Goal: Contribute content

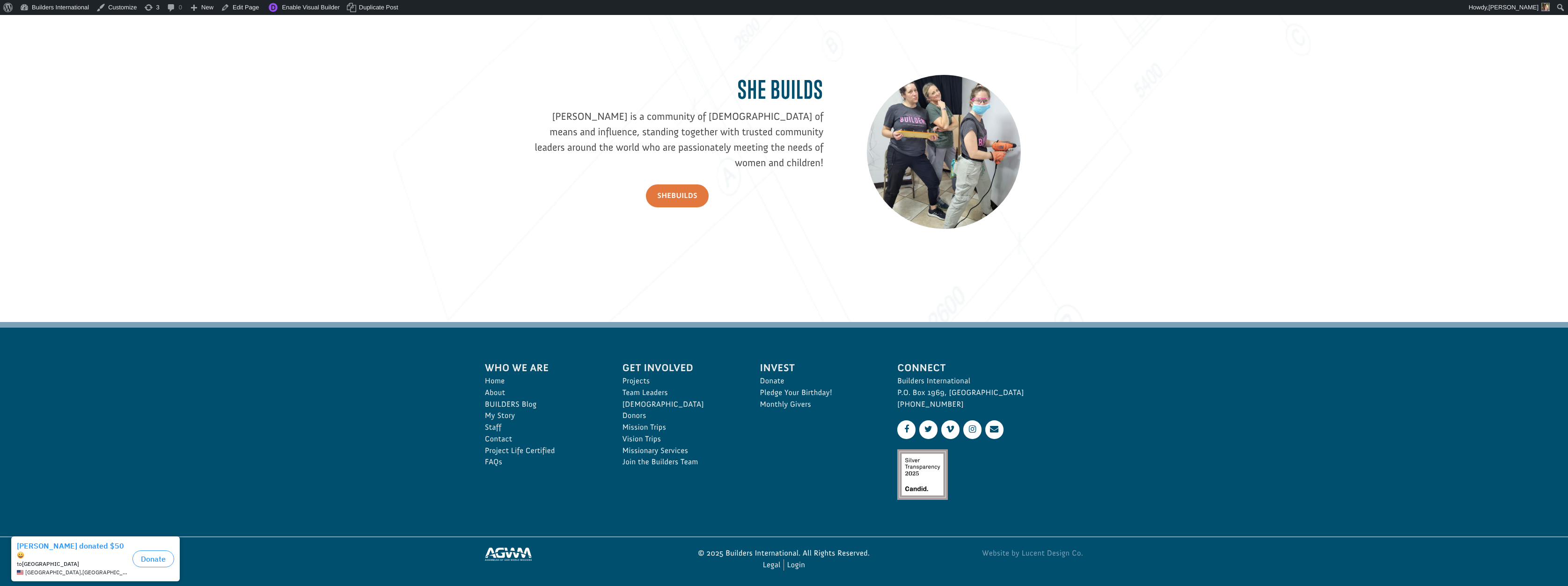
scroll to position [1485, 0]
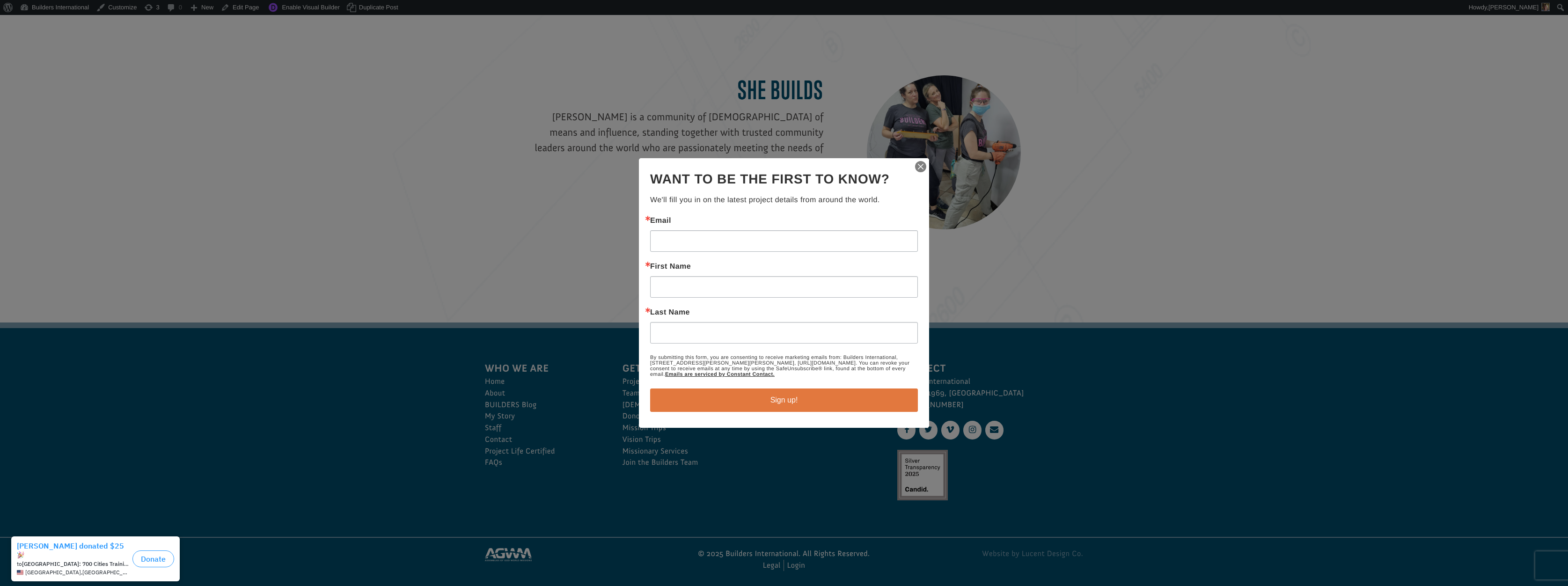
click at [923, 163] on img "button" at bounding box center [921, 167] width 13 height 13
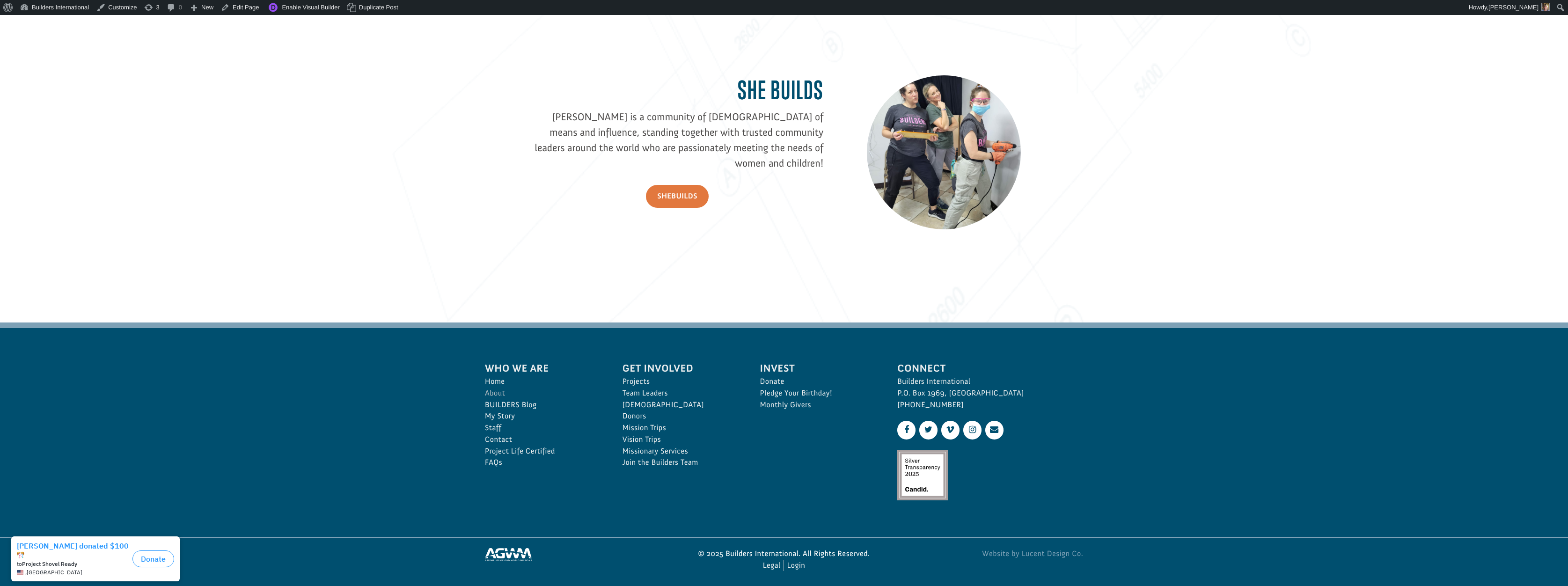
click at [506, 389] on link "About" at bounding box center [544, 393] width 117 height 12
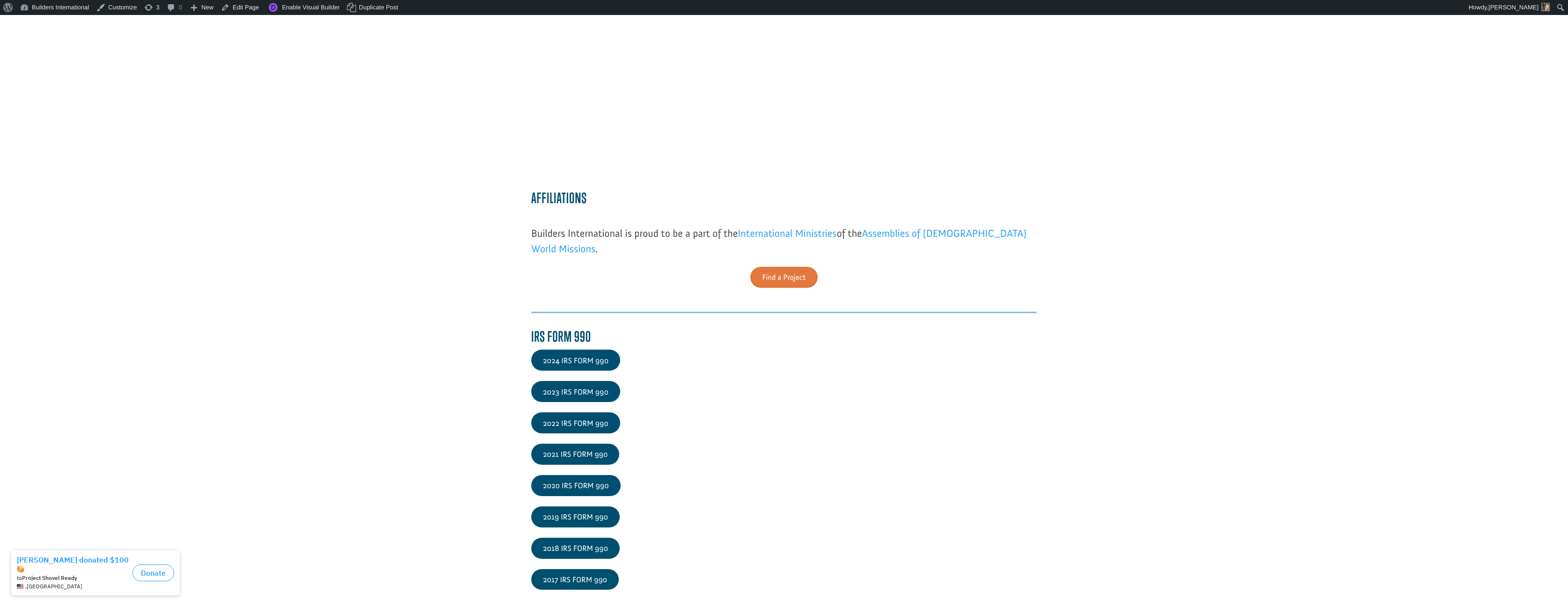
scroll to position [1291, 0]
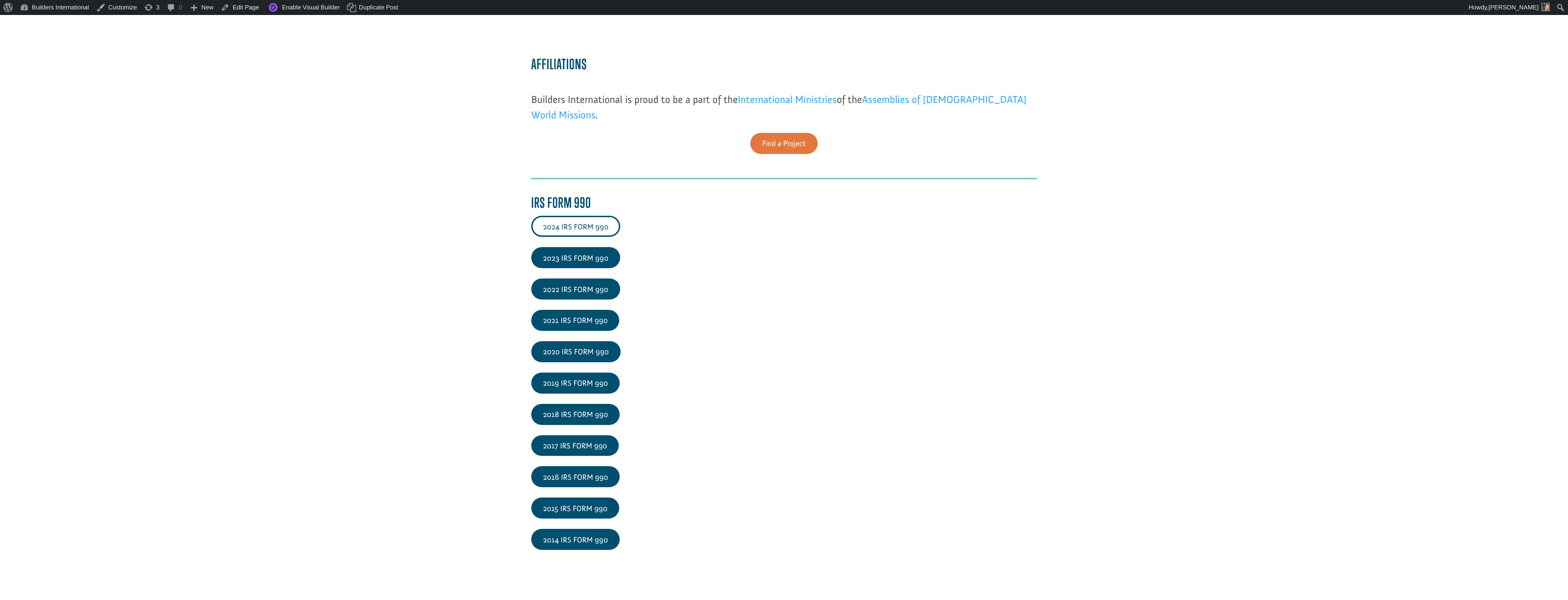
click at [573, 229] on link "2024 IRS FORM 990" at bounding box center [576, 226] width 89 height 21
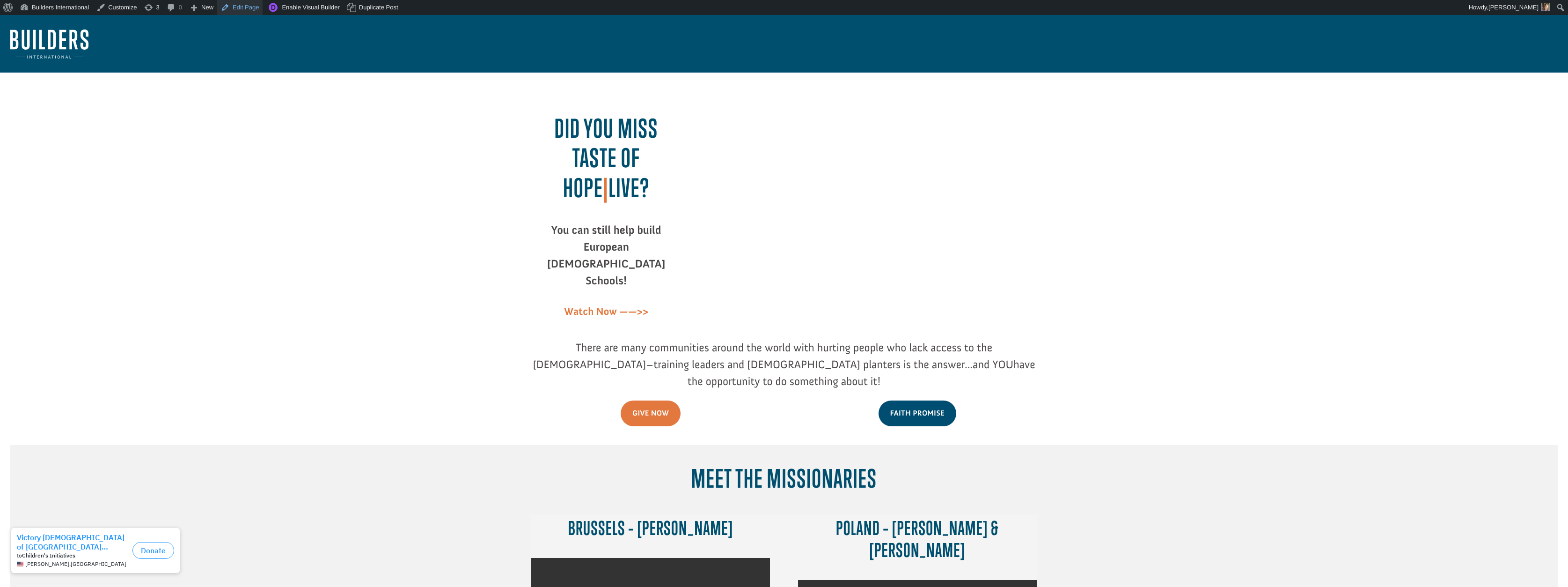
click at [253, 11] on link "Edit Page" at bounding box center [240, 7] width 46 height 15
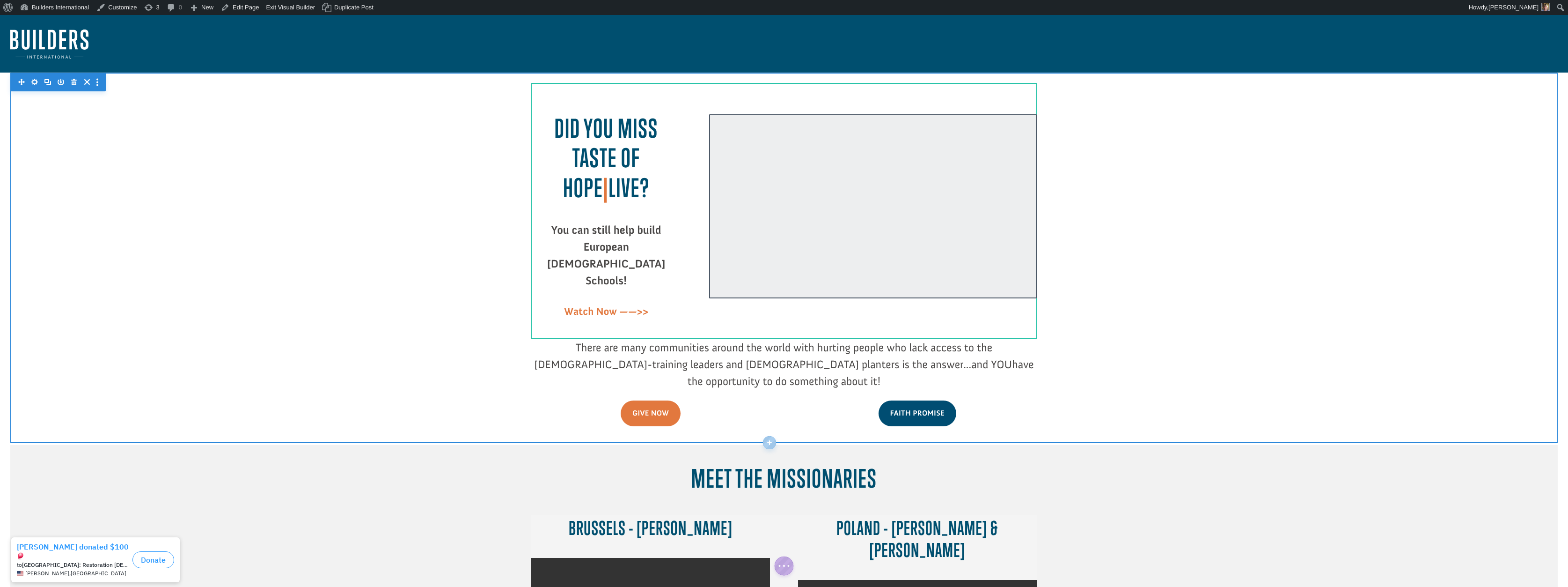
click at [802, 127] on div at bounding box center [873, 206] width 327 height 185
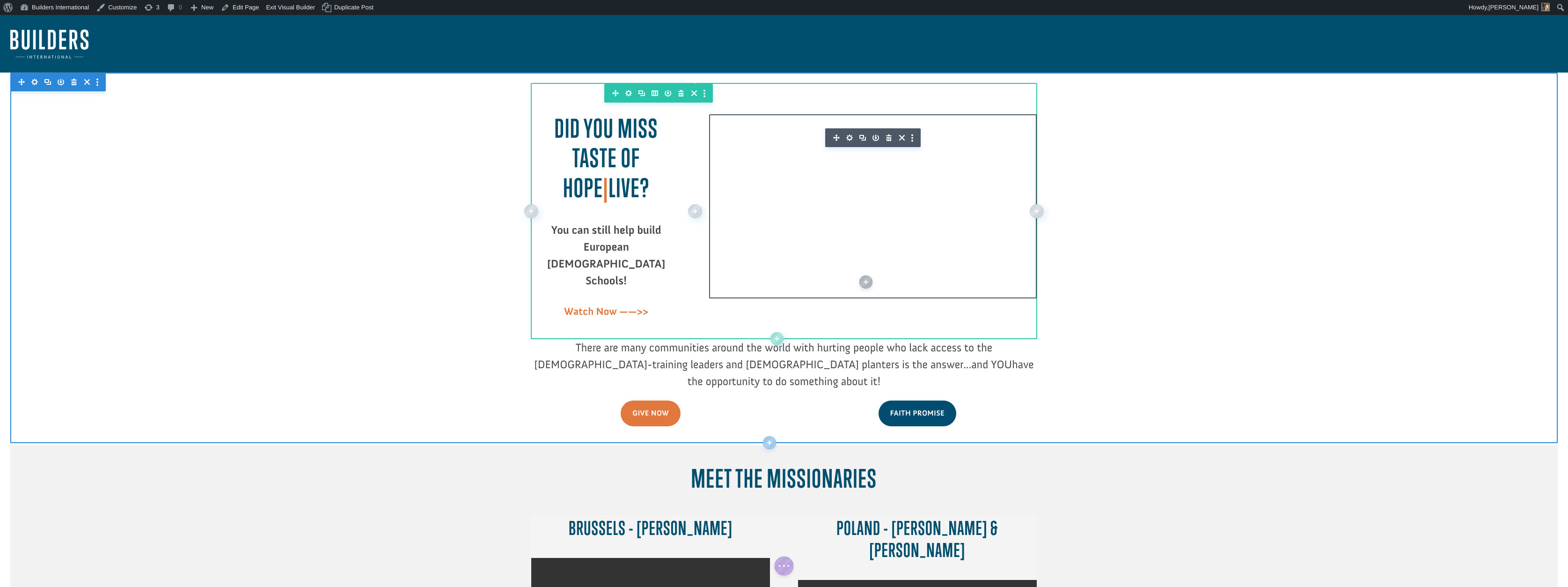
click at [848, 139] on icon "button" at bounding box center [849, 138] width 7 height 7
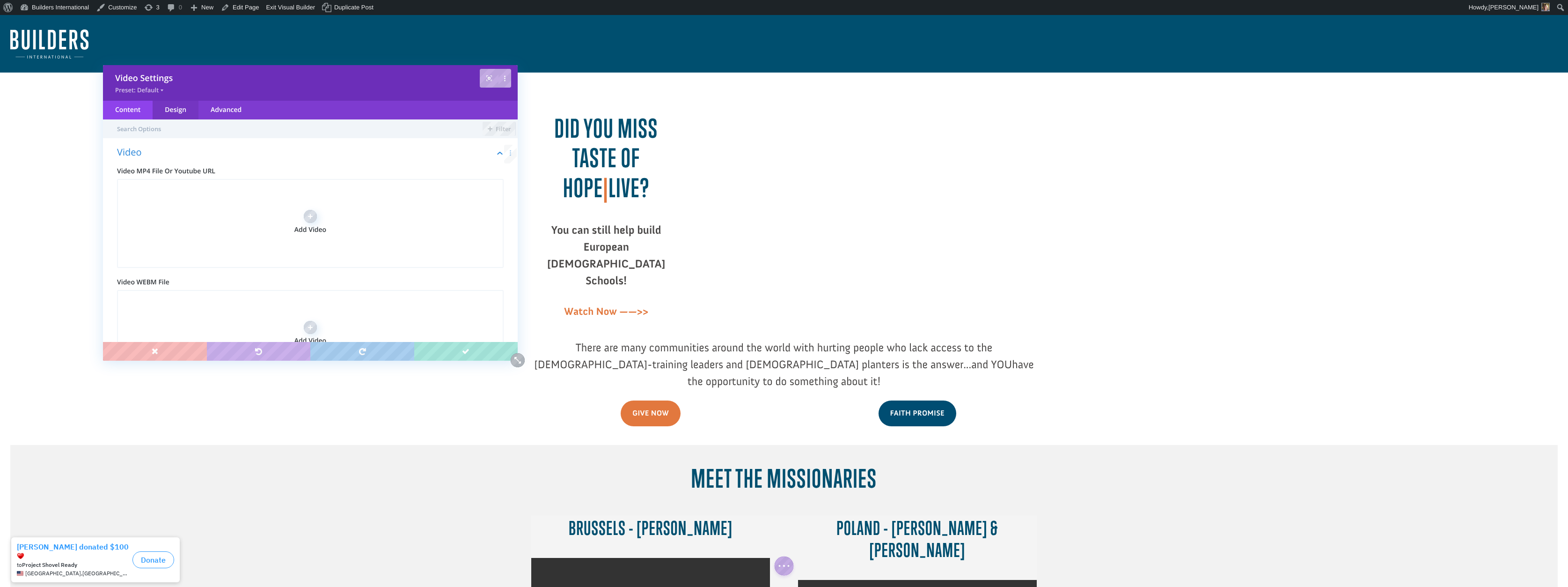
click at [179, 111] on div "Design" at bounding box center [175, 110] width 46 height 19
click at [122, 112] on div "Content" at bounding box center [128, 110] width 50 height 19
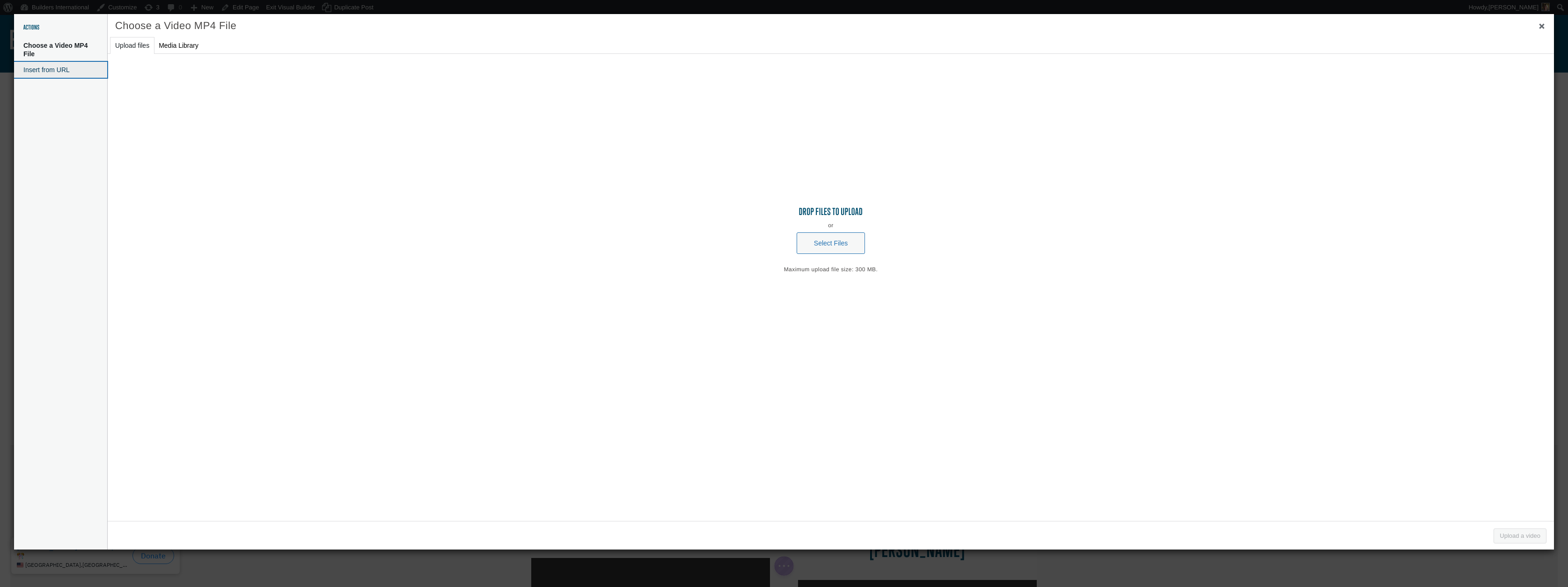
click at [53, 69] on button "Insert from URL" at bounding box center [60, 70] width 93 height 16
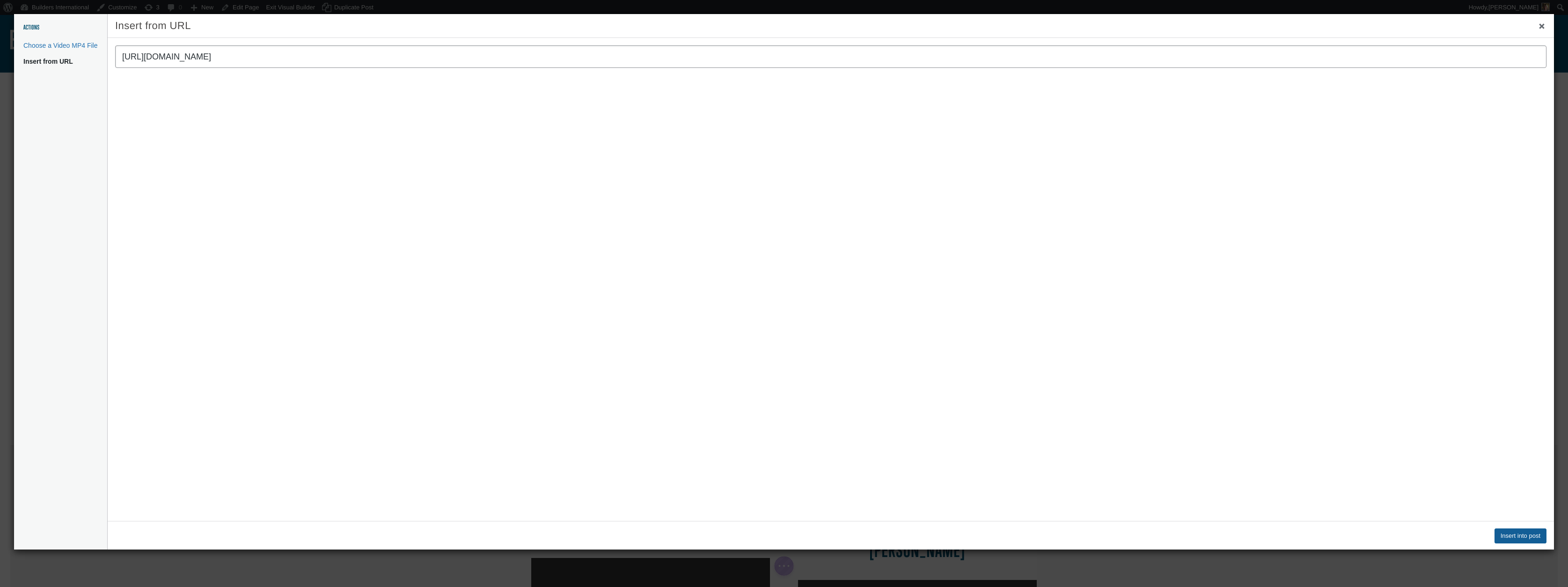
type input "[URL][DOMAIN_NAME]"
click at [1502, 541] on button "Insert into post" at bounding box center [1520, 535] width 52 height 15
